Goal: Navigation & Orientation: Find specific page/section

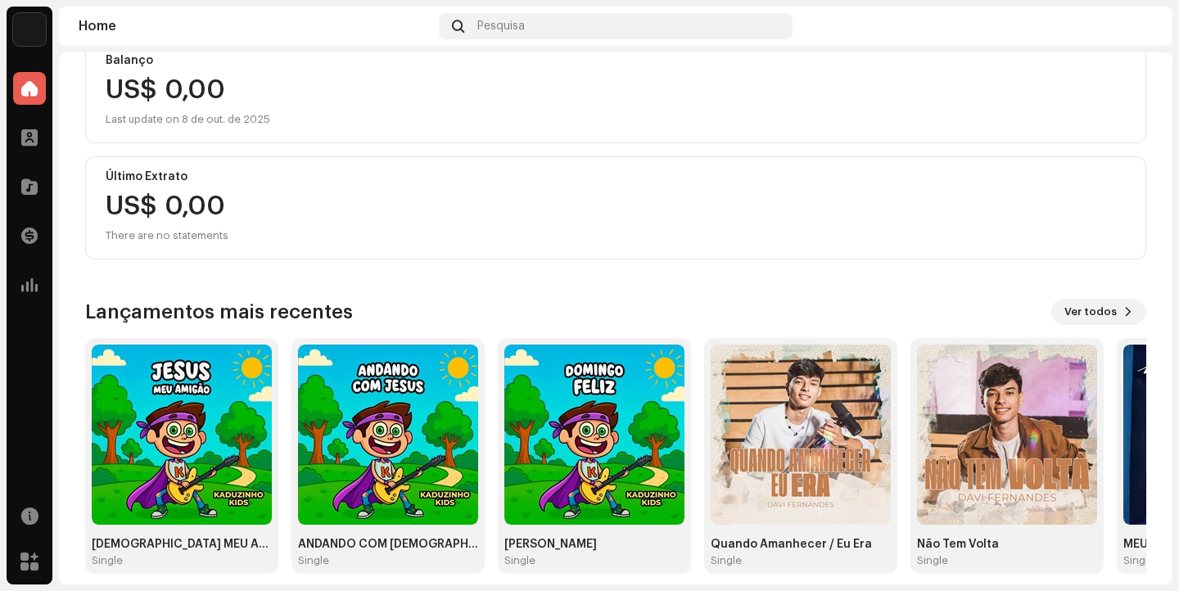
scroll to position [218, 0]
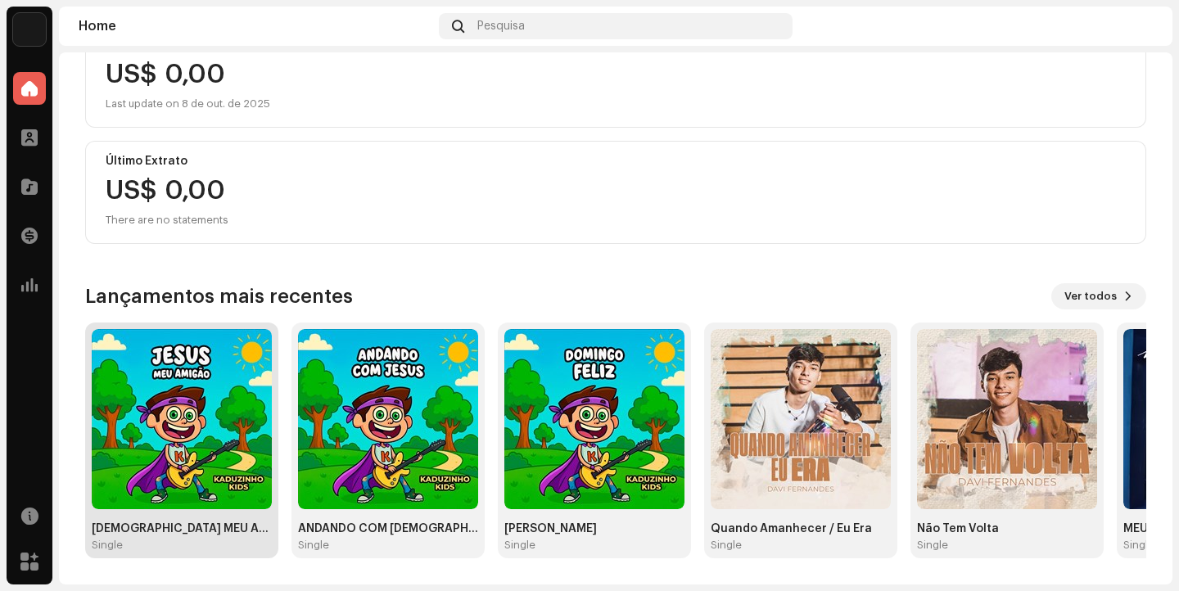
click at [221, 419] on img at bounding box center [182, 419] width 180 height 180
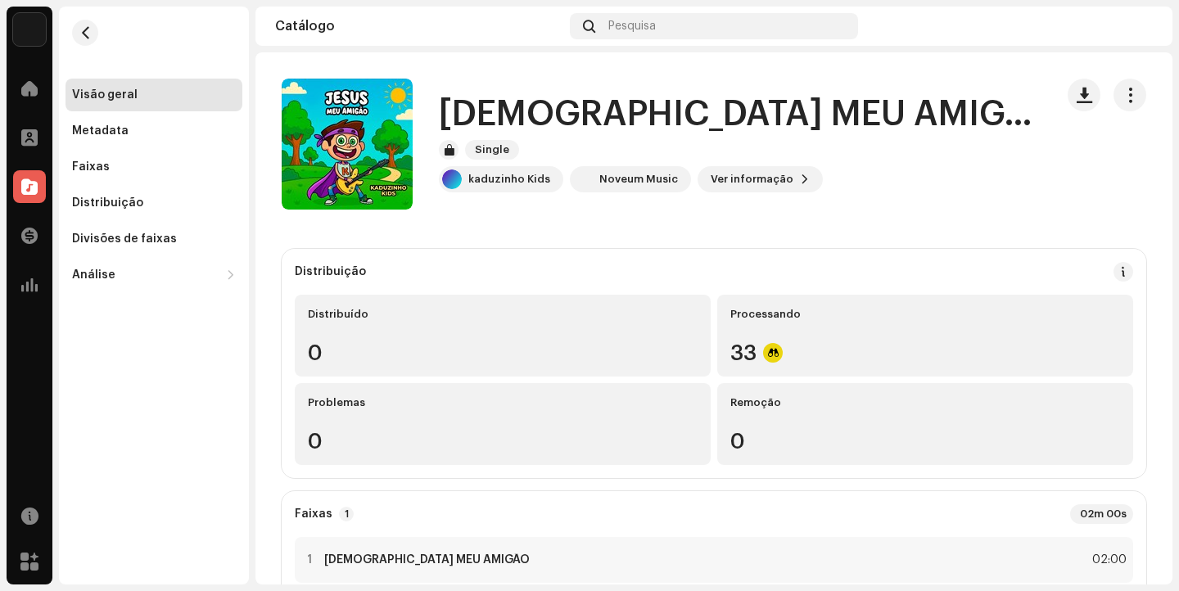
click at [106, 97] on div "Visão geral" at bounding box center [105, 94] width 66 height 13
click at [19, 97] on div at bounding box center [29, 88] width 33 height 33
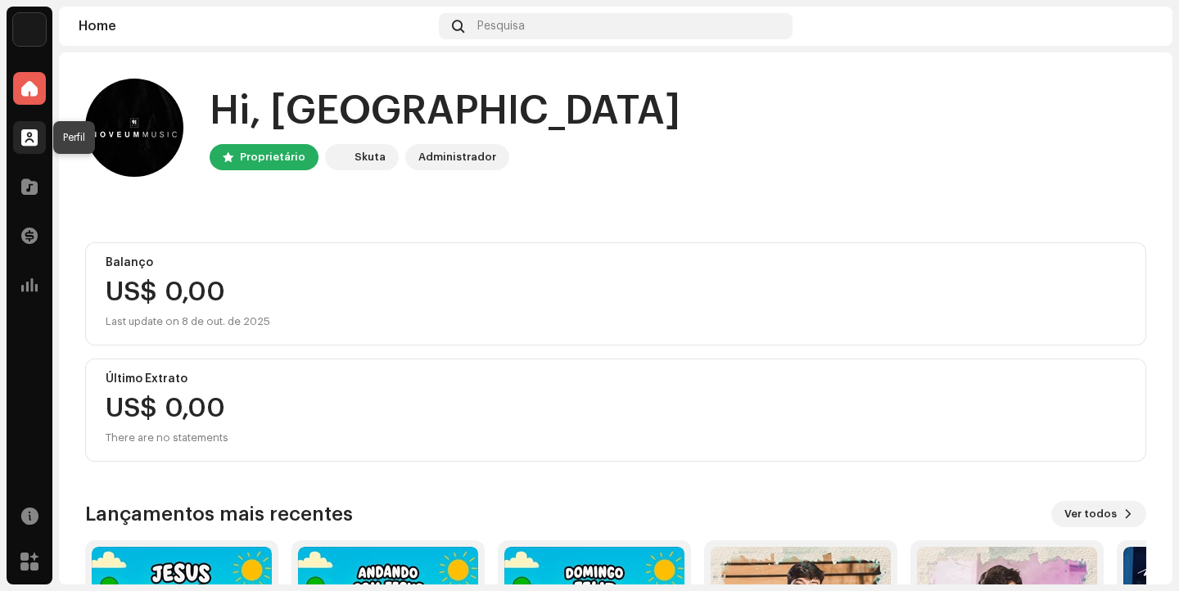
click at [29, 144] on span at bounding box center [29, 137] width 16 height 13
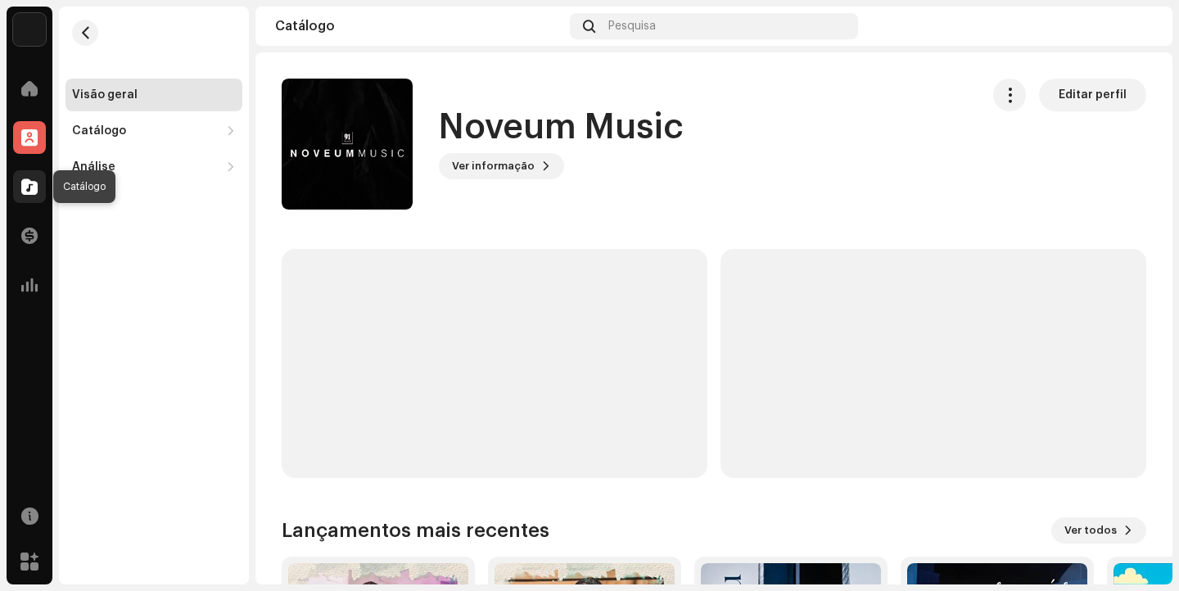
click at [26, 189] on span at bounding box center [29, 186] width 16 height 13
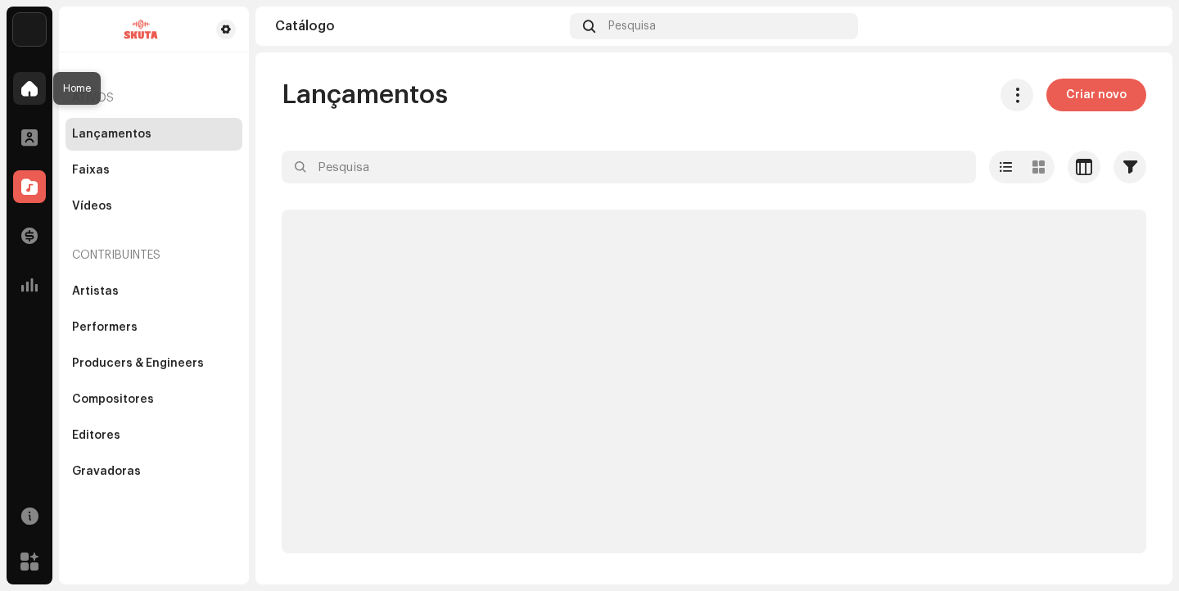
click at [28, 88] on span at bounding box center [29, 88] width 16 height 13
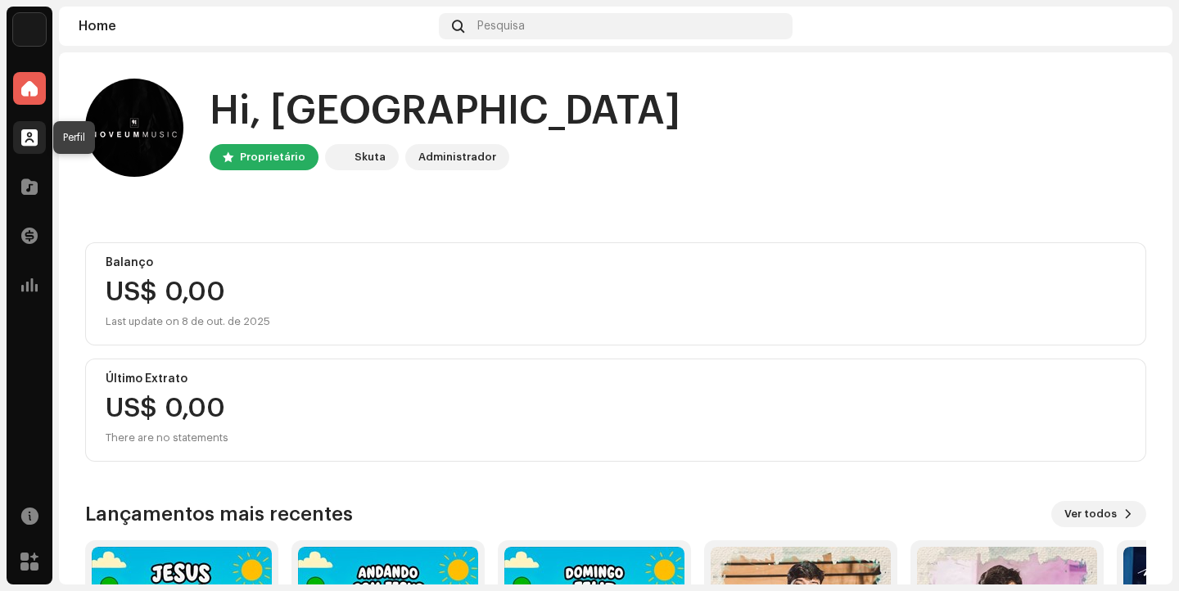
click at [29, 136] on span at bounding box center [29, 137] width 16 height 13
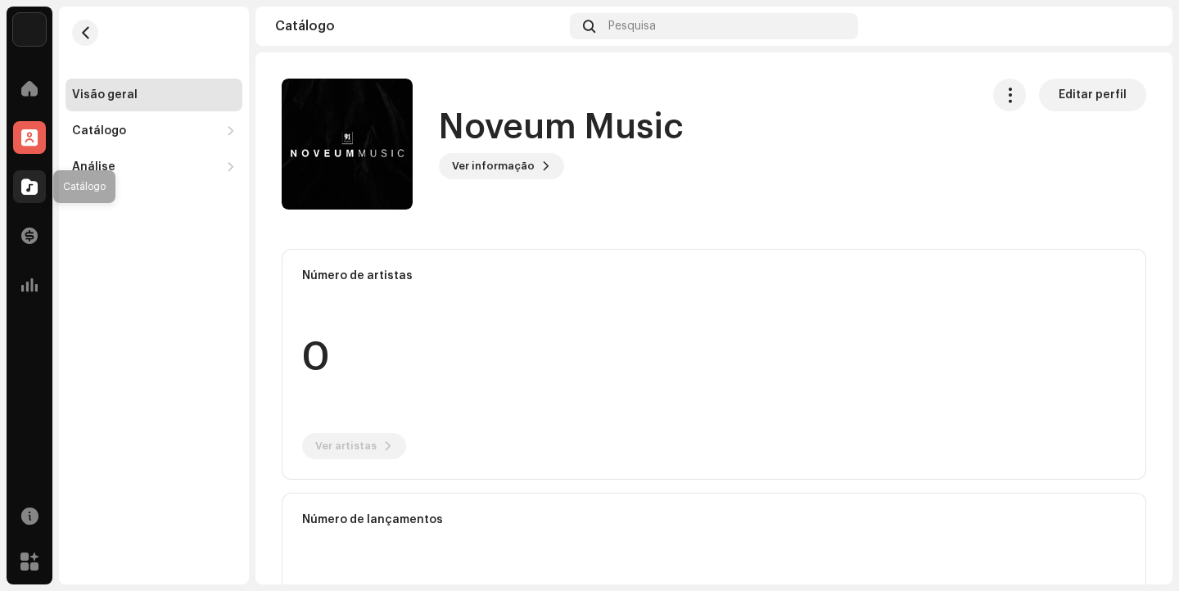
click at [32, 185] on span at bounding box center [29, 186] width 16 height 13
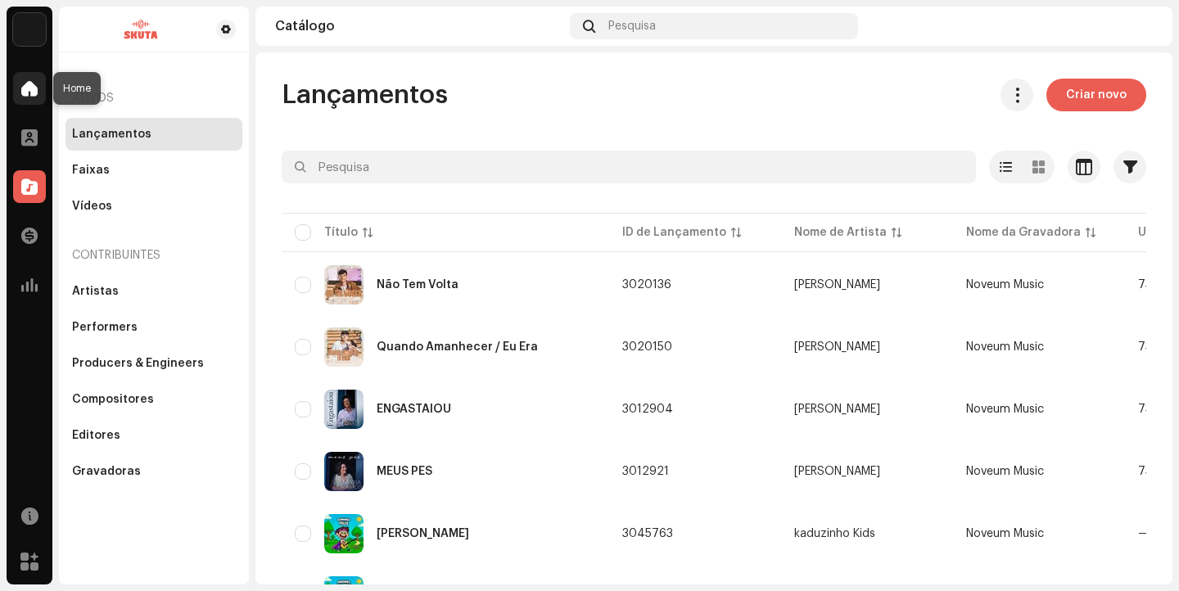
click at [19, 96] on div at bounding box center [29, 88] width 33 height 33
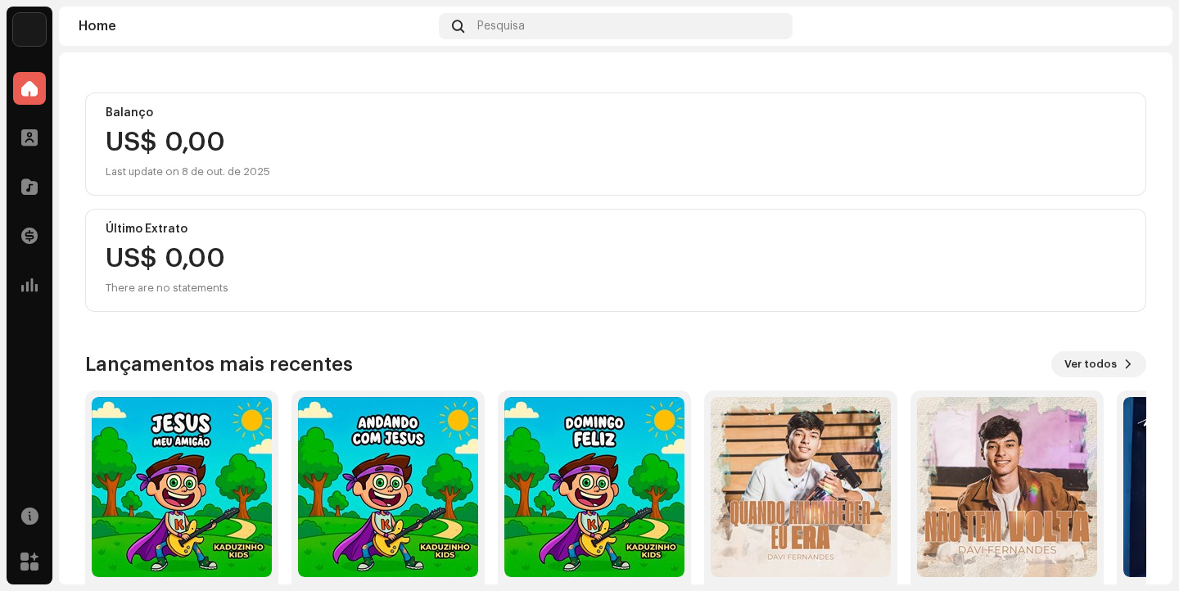
scroll to position [218, 0]
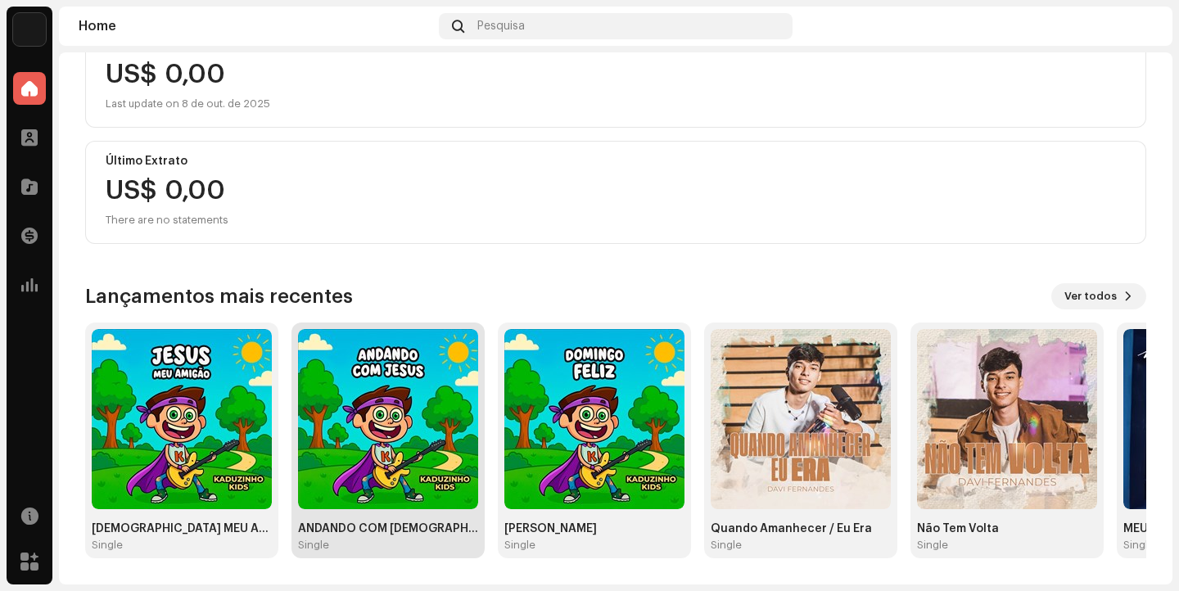
click at [399, 392] on img at bounding box center [388, 419] width 180 height 180
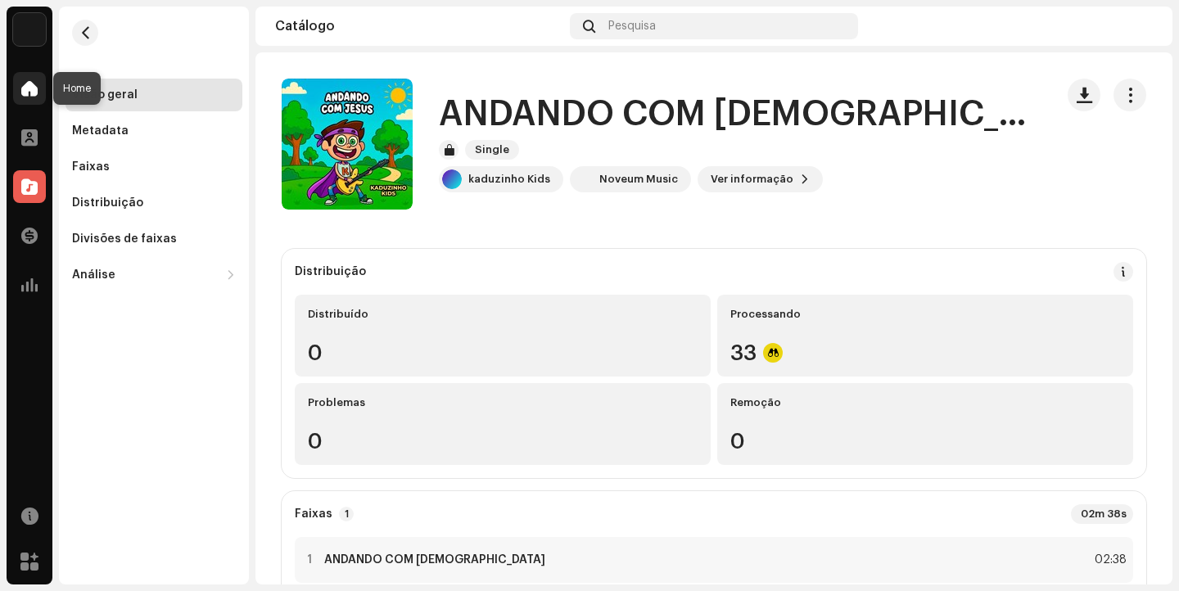
click at [26, 100] on div at bounding box center [29, 88] width 33 height 33
